Goal: Information Seeking & Learning: Check status

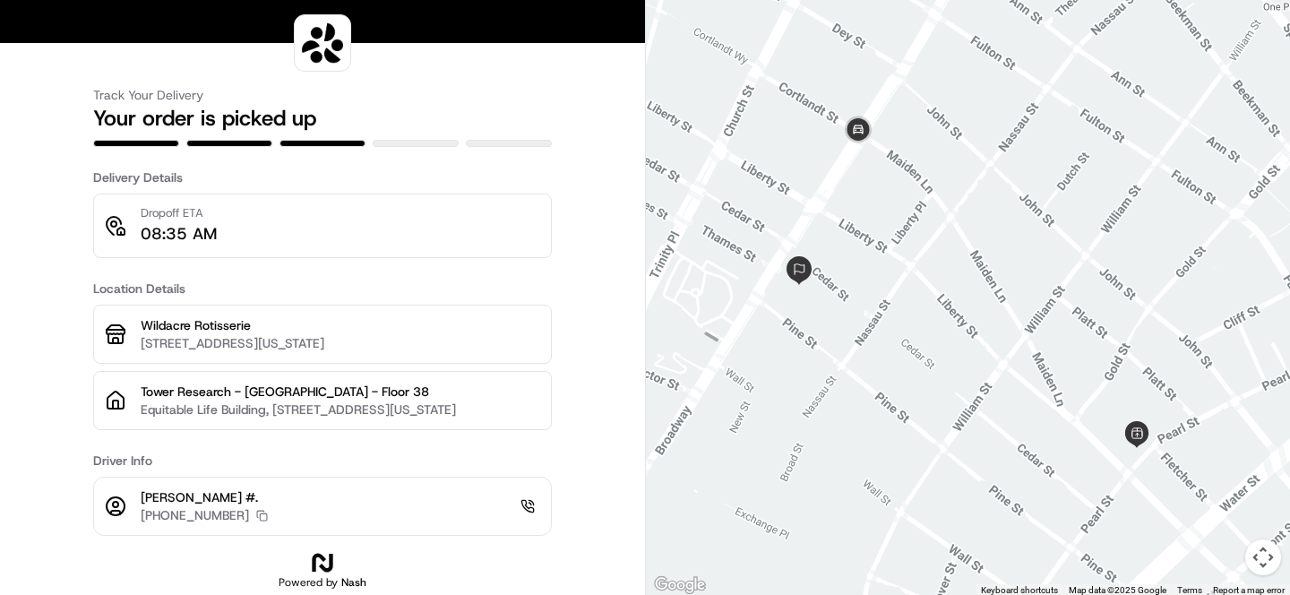
click at [803, 268] on img at bounding box center [799, 270] width 29 height 29
